Goal: Task Accomplishment & Management: Manage account settings

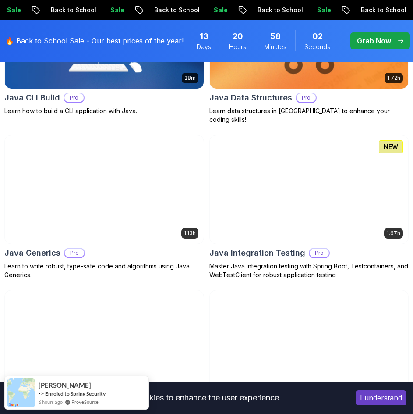
scroll to position [2159, 0]
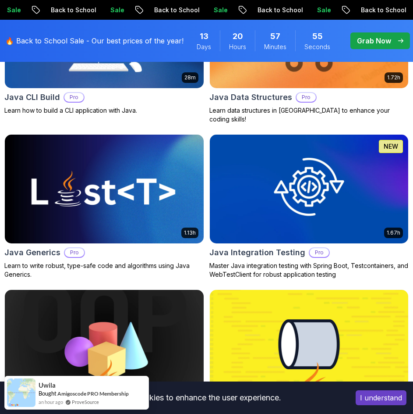
scroll to position [0, 0]
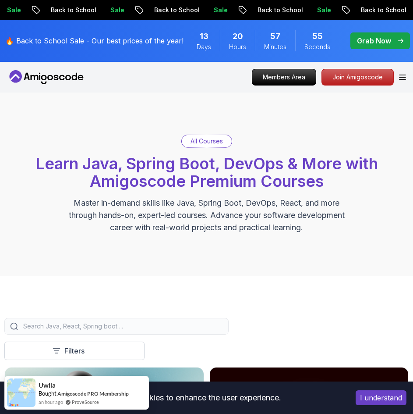
drag, startPoint x: 359, startPoint y: 169, endPoint x: 328, endPoint y: 37, distance: 135.5
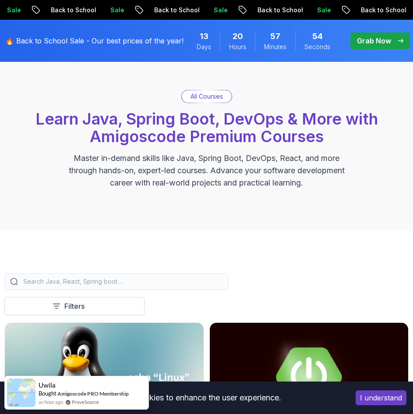
scroll to position [88, 0]
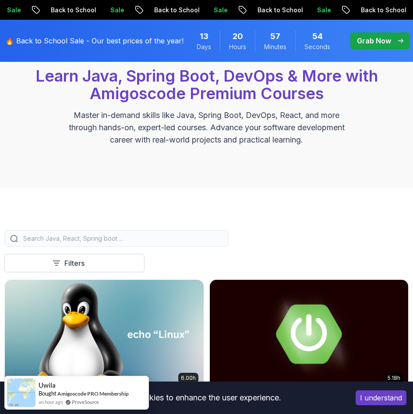
click at [132, 239] on input "search" at bounding box center [122, 238] width 202 height 9
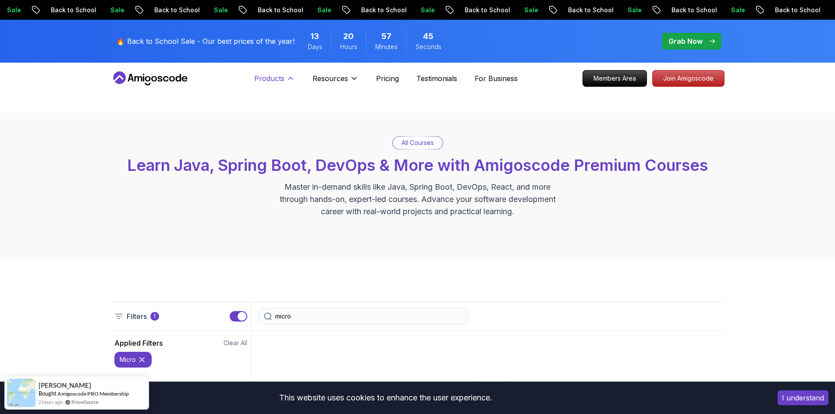
type input "micro"
click at [275, 83] on p "Products" at bounding box center [269, 78] width 30 height 11
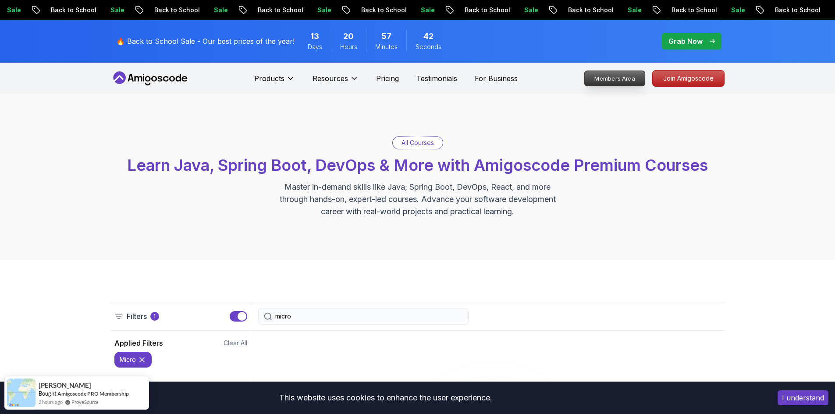
click at [413, 86] on p "Members Area" at bounding box center [614, 78] width 61 height 15
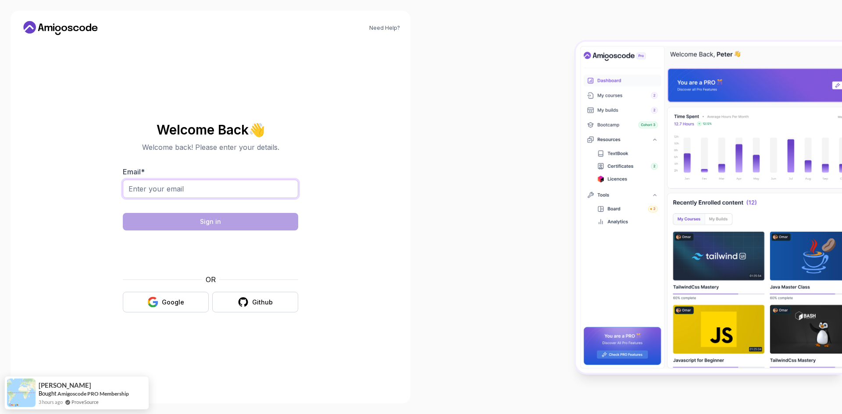
click at [222, 187] on input "Email *" at bounding box center [210, 189] width 175 height 18
click at [169, 306] on div "Google" at bounding box center [173, 302] width 22 height 9
click at [193, 196] on input "Email *" at bounding box center [210, 189] width 175 height 18
type input "[EMAIL_ADDRESS][DOMAIN_NAME]"
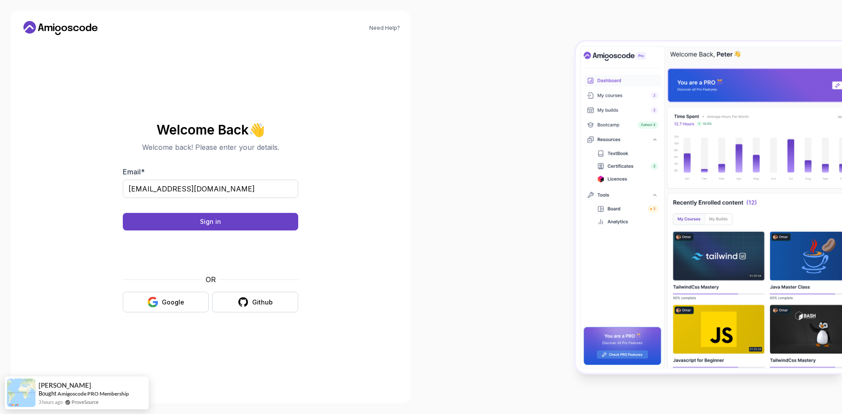
click at [180, 207] on div at bounding box center [210, 204] width 175 height 8
click at [193, 223] on button "Sign in" at bounding box center [210, 222] width 175 height 18
